Goal: Information Seeking & Learning: Learn about a topic

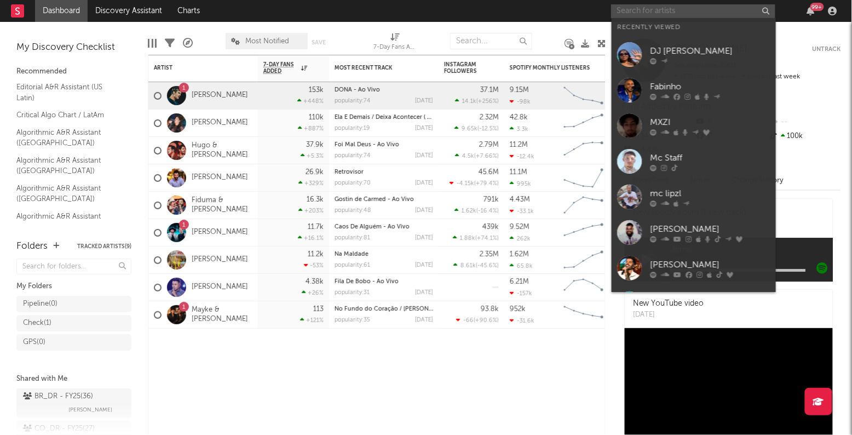
click at [672, 6] on input "text" at bounding box center [693, 11] width 164 height 14
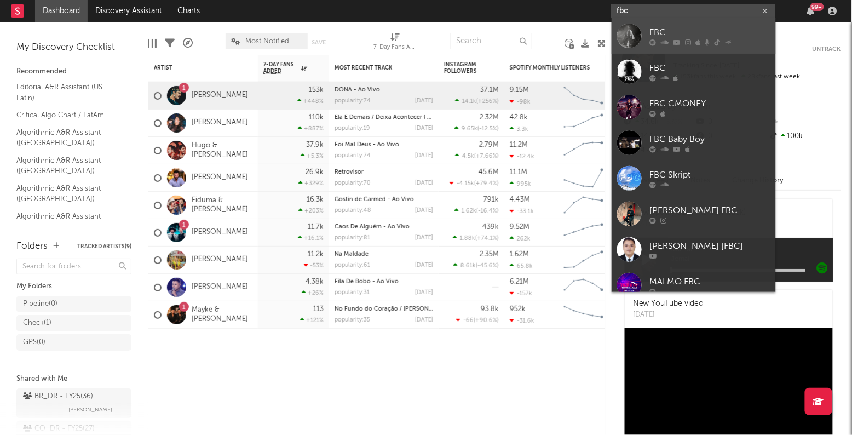
type input "fbc"
click at [665, 31] on div "FBC" at bounding box center [710, 32] width 120 height 13
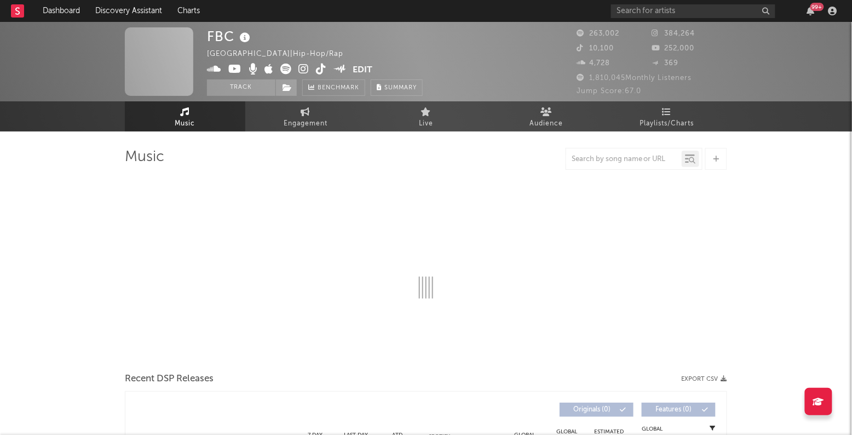
select select "6m"
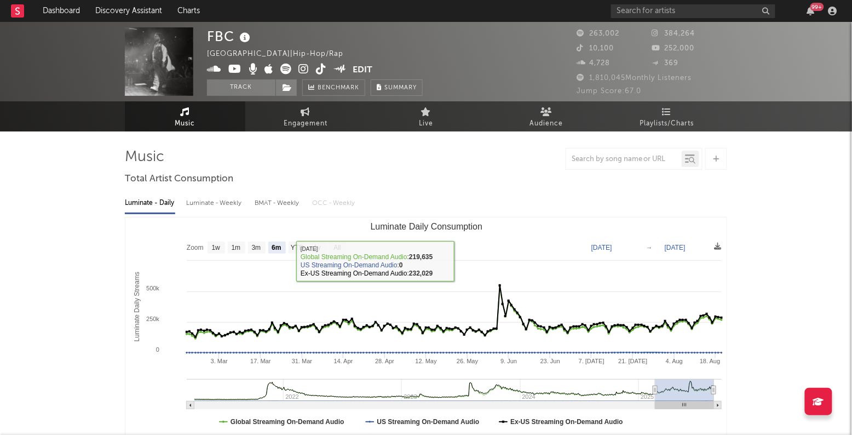
click at [235, 204] on div "Luminate - Weekly" at bounding box center [214, 203] width 57 height 19
select select "6m"
